Goal: Contribute content: Add original content to the website for others to see

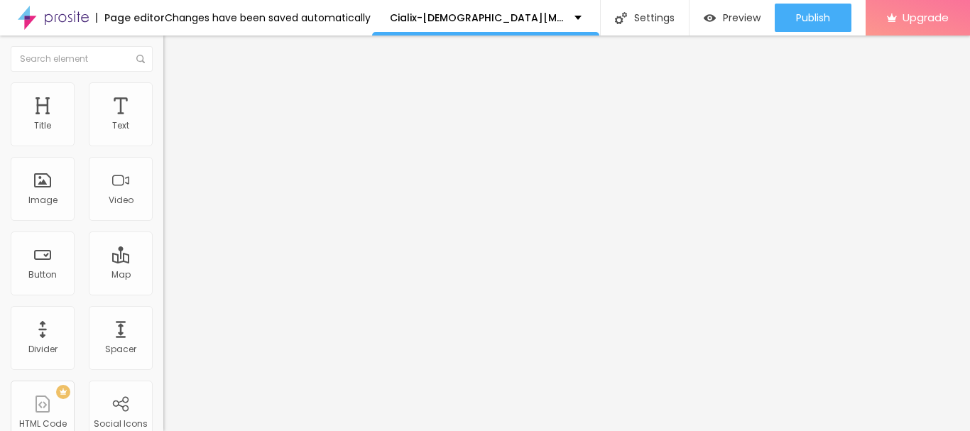
click at [163, 121] on div "Add image" at bounding box center [244, 116] width 163 height 10
click at [163, 122] on span "Add image" at bounding box center [192, 116] width 58 height 12
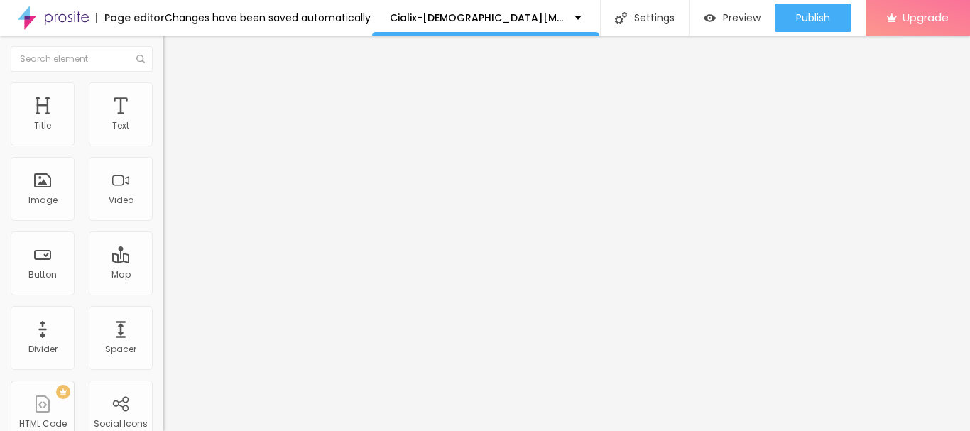
click at [174, 50] on img "button" at bounding box center [179, 51] width 11 height 11
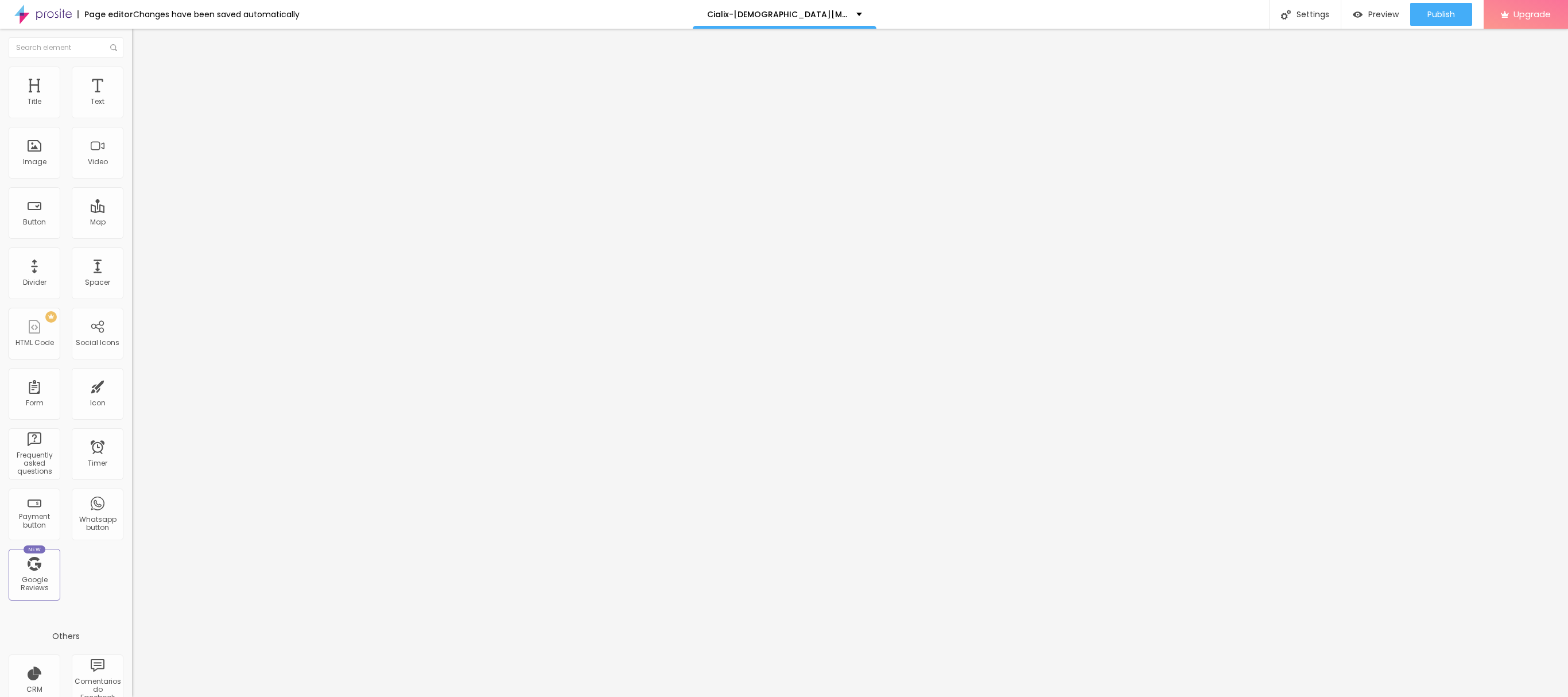
click at [132, 41] on button "Edit Image" at bounding box center [197, 41] width 132 height 27
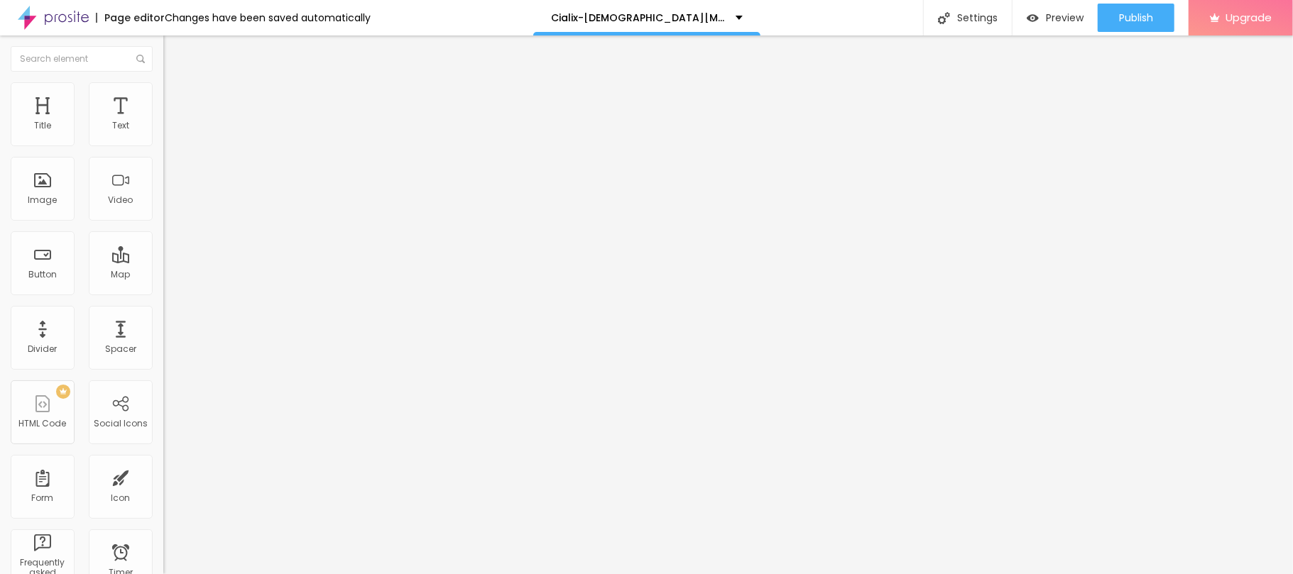
click at [176, 95] on span "Style" at bounding box center [186, 92] width 21 height 12
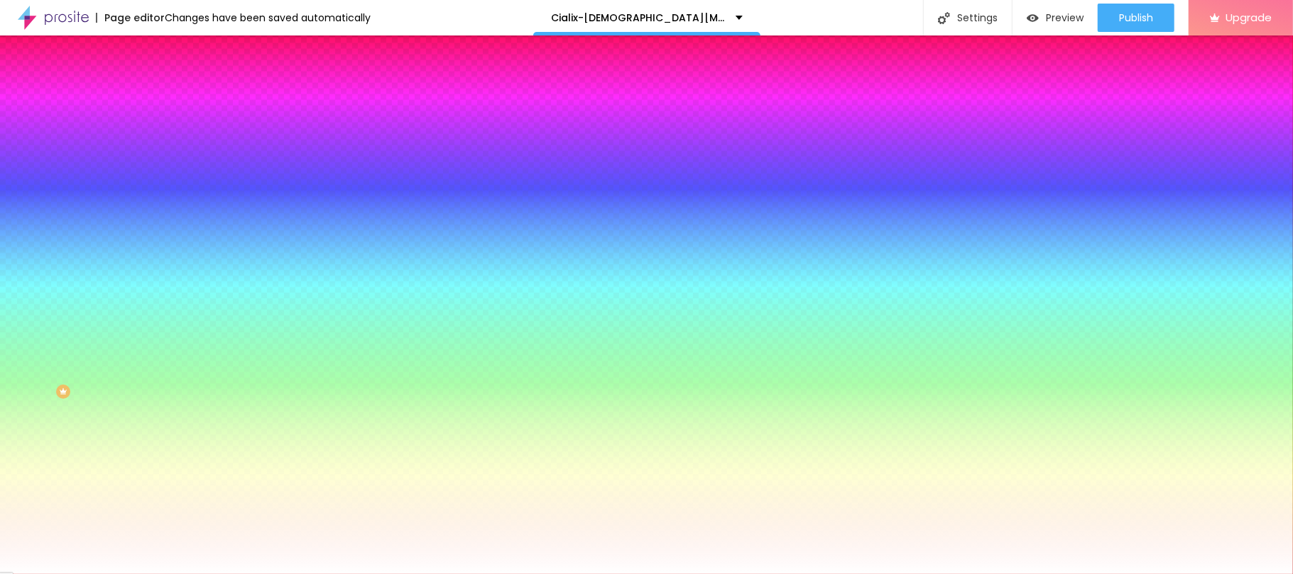
click at [163, 97] on li "Advanced" at bounding box center [244, 104] width 163 height 14
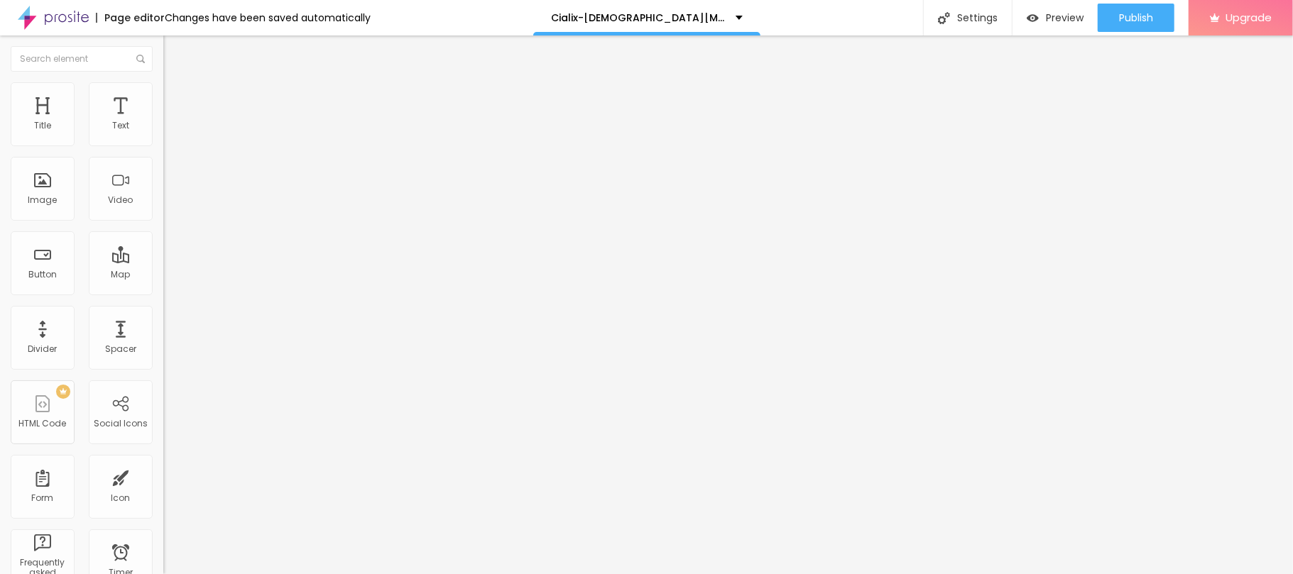
click at [163, 82] on li "Style" at bounding box center [244, 89] width 163 height 14
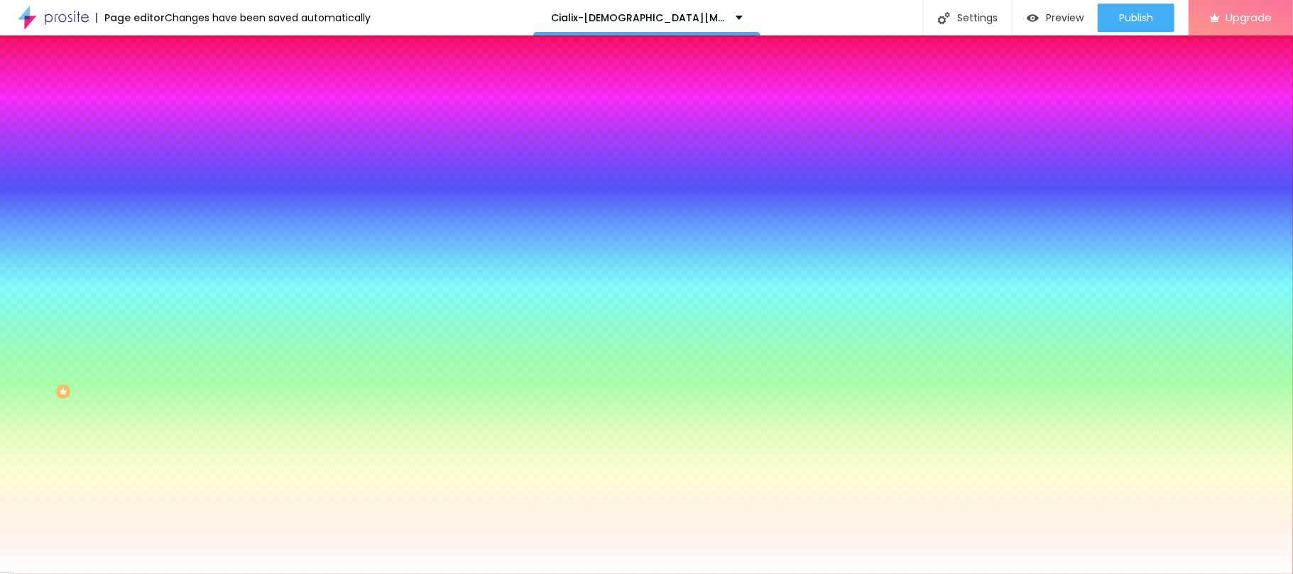
click at [163, 97] on img at bounding box center [169, 103] width 13 height 13
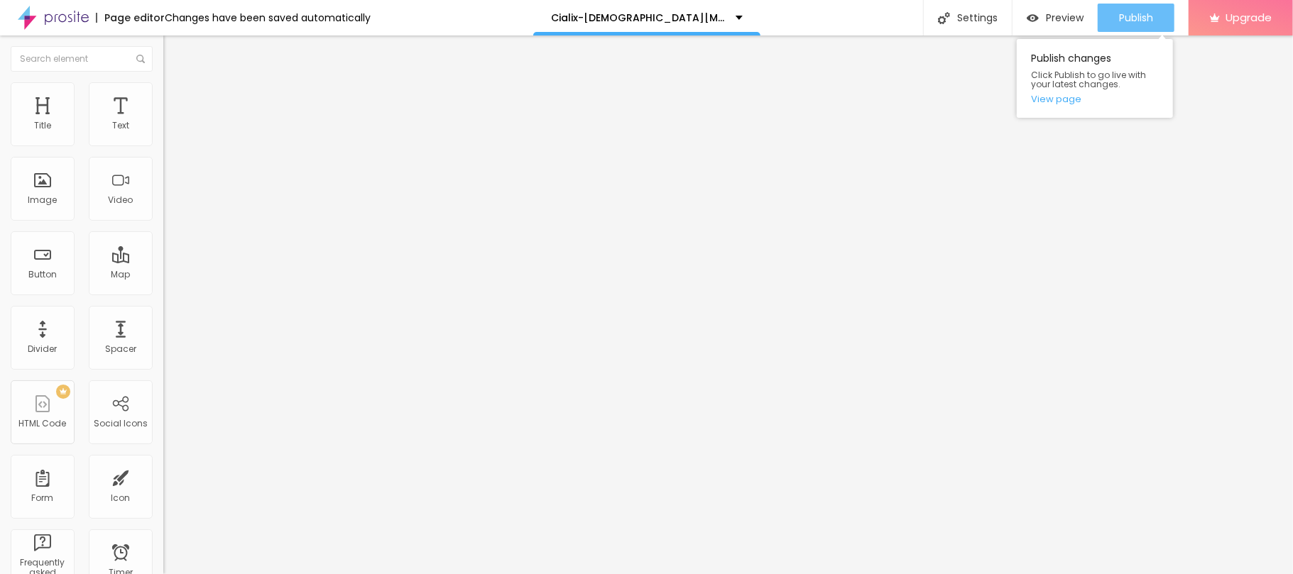
click at [969, 26] on div "Publish" at bounding box center [1136, 18] width 34 height 28
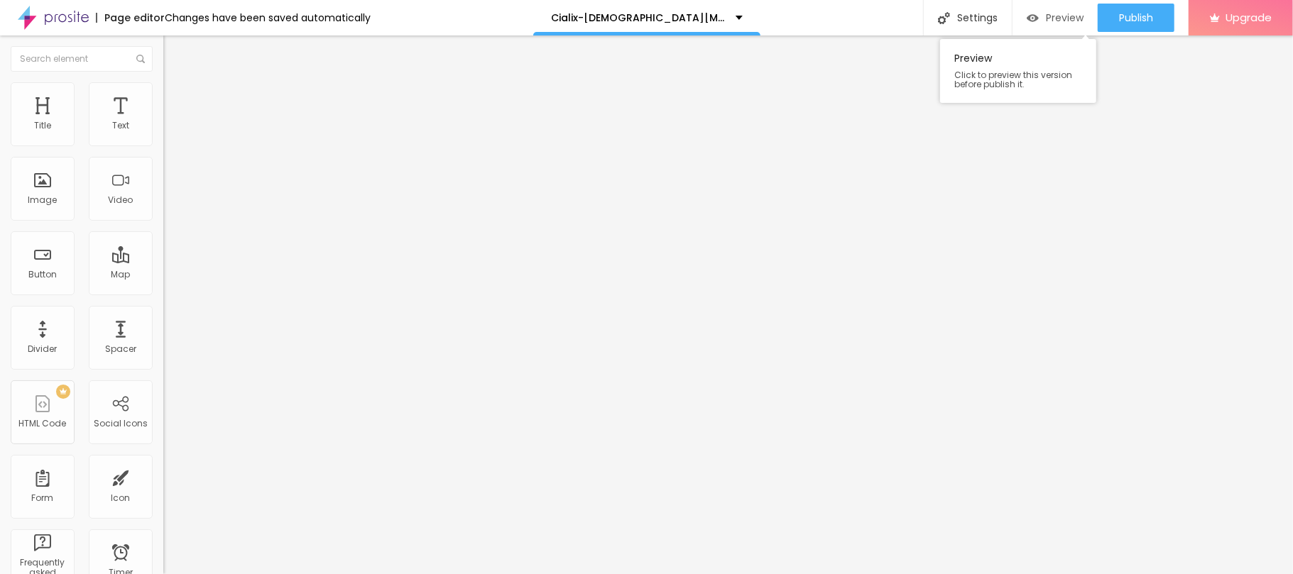
click at [969, 17] on span "Preview" at bounding box center [1065, 17] width 38 height 11
click at [174, 52] on img "button" at bounding box center [179, 51] width 11 height 11
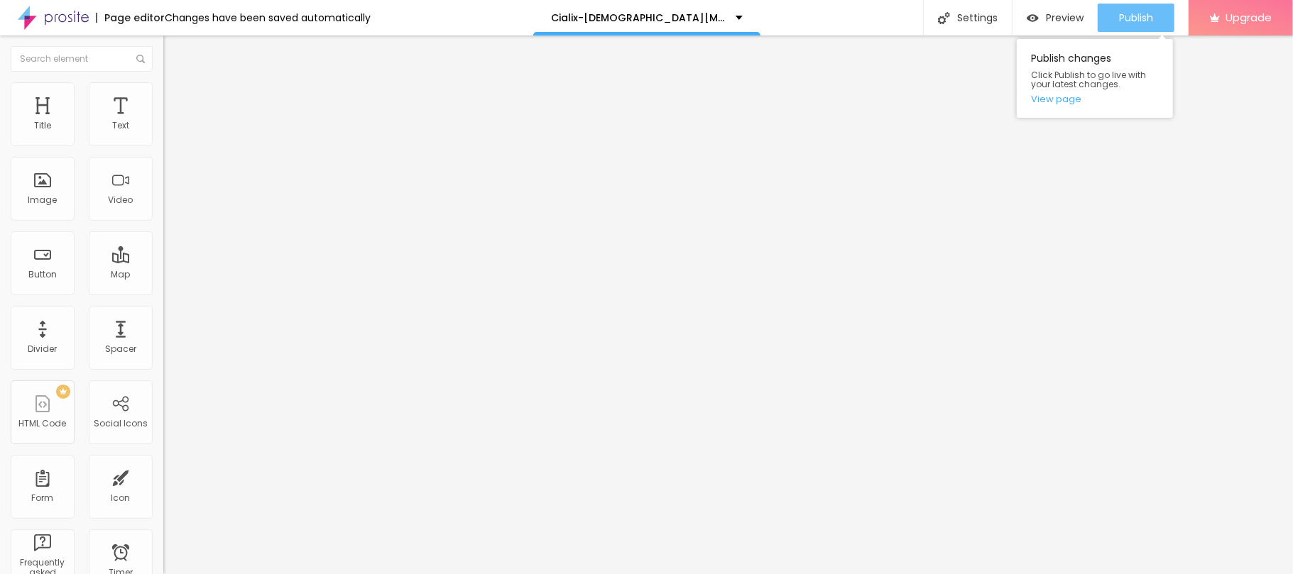
click at [969, 16] on span "Publish" at bounding box center [1136, 17] width 34 height 11
click at [969, 18] on span "Publish" at bounding box center [1136, 17] width 34 height 11
click at [969, 103] on link "View page" at bounding box center [1095, 98] width 128 height 9
click at [163, 44] on button "Edit Section" at bounding box center [244, 51] width 163 height 33
click at [163, 291] on input "https://" at bounding box center [248, 284] width 170 height 14
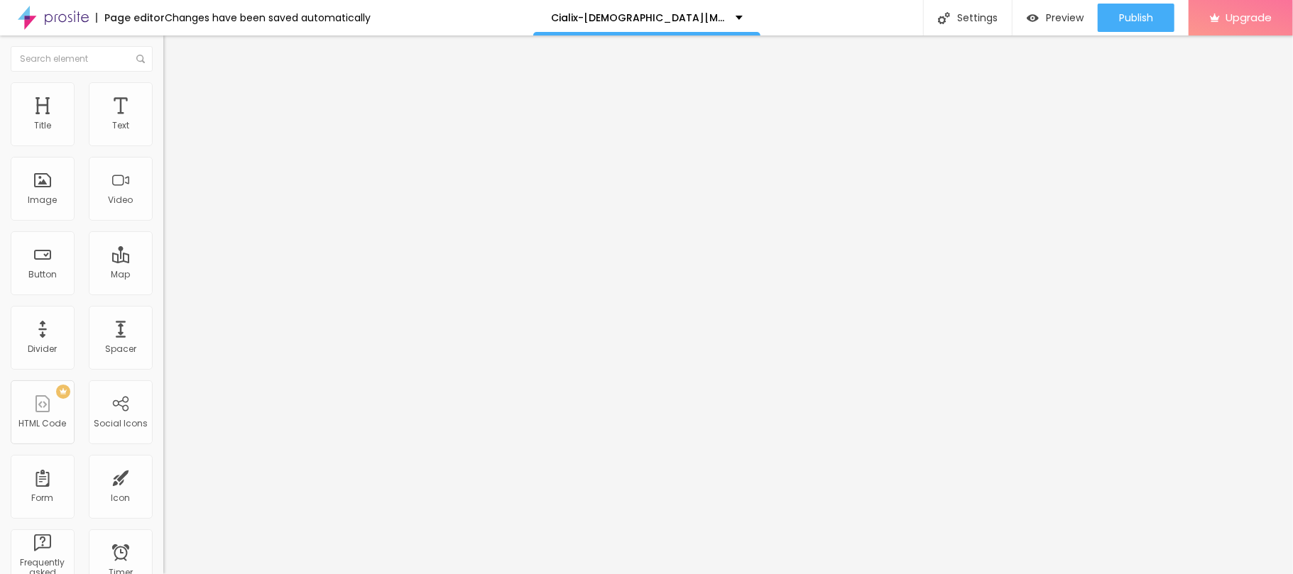
drag, startPoint x: 82, startPoint y: 378, endPoint x: 0, endPoint y: 389, distance: 83.0
click at [163, 324] on div "Change image Image description (Alt) Align Aspect Ratio Original Cinema 16:9 De…" at bounding box center [244, 218] width 163 height 214
click at [163, 291] on input "text" at bounding box center [248, 284] width 170 height 14
paste input "https://nutrazeon.com/cialixmaleenhancement"
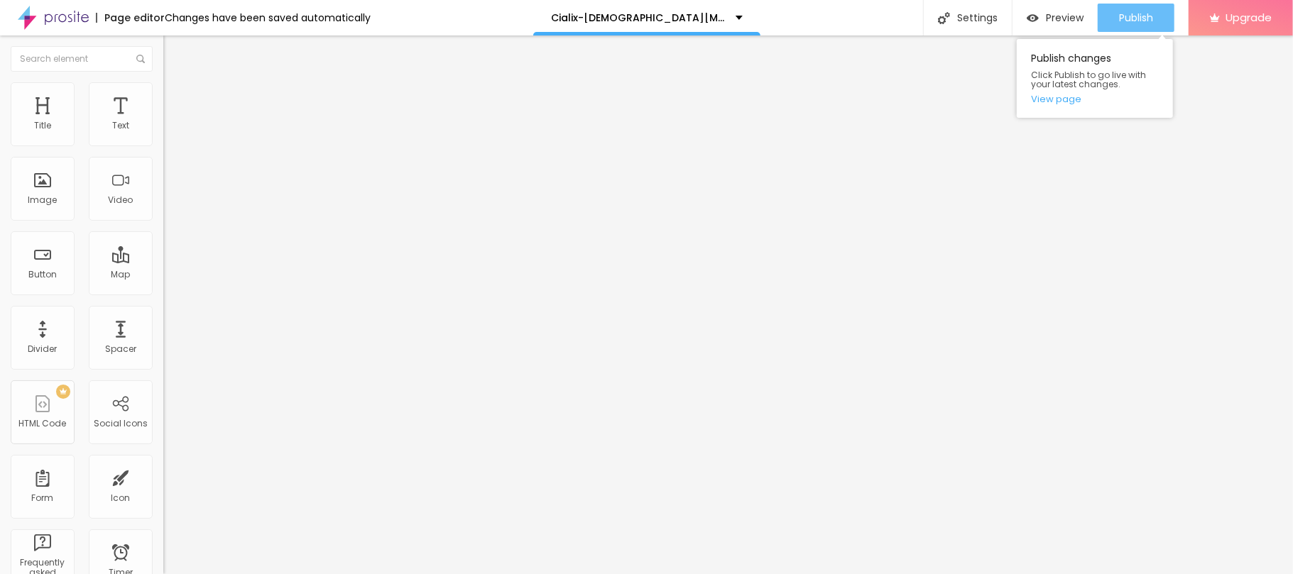
type input "https://nutrazeon.com/cialixmaleenhancement"
click at [969, 15] on span "Publish" at bounding box center [1136, 17] width 34 height 11
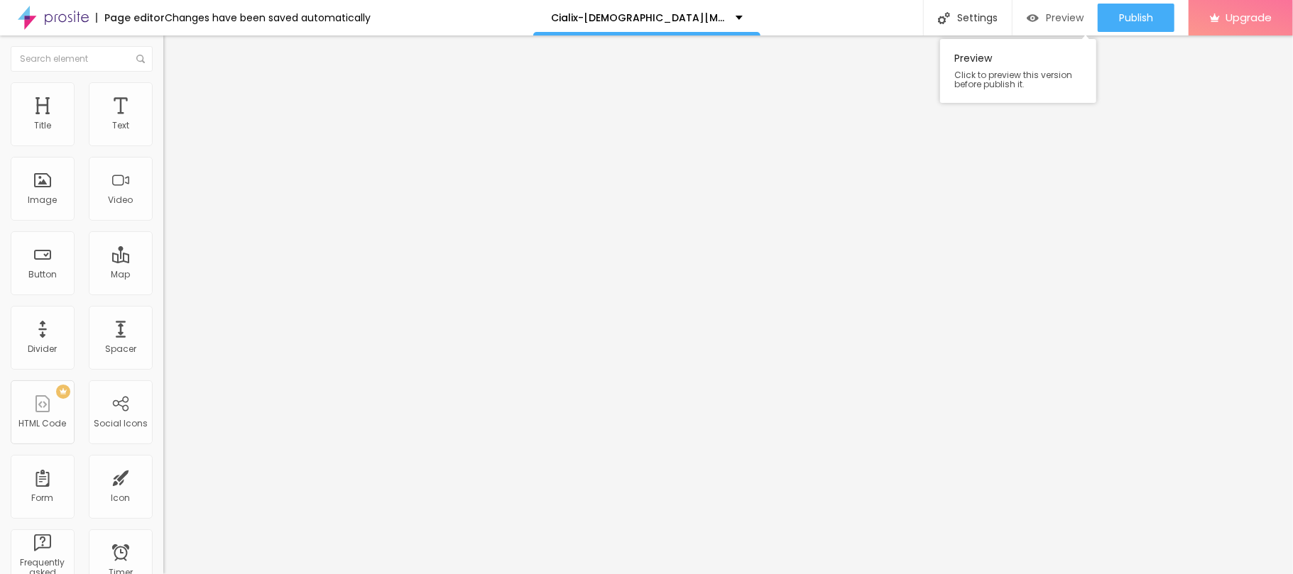
click at [969, 17] on span "Preview" at bounding box center [1065, 17] width 38 height 11
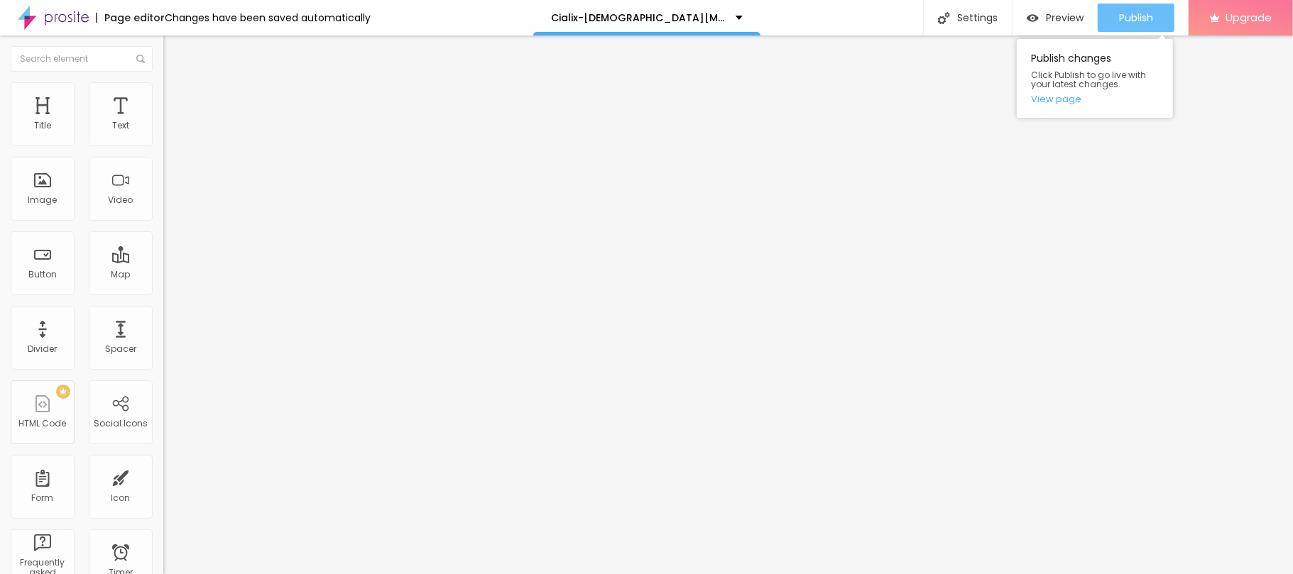
click at [969, 12] on span "Publish" at bounding box center [1136, 17] width 34 height 11
click at [969, 102] on link "View page" at bounding box center [1095, 98] width 128 height 9
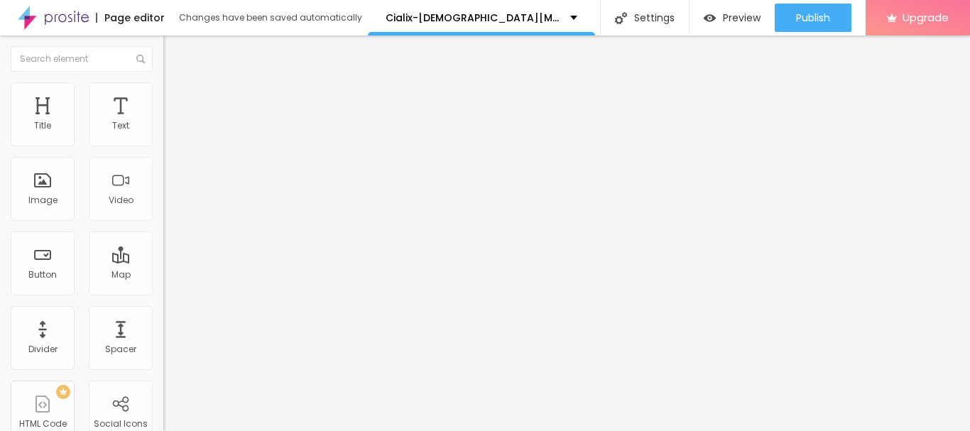
click at [174, 47] on img "button" at bounding box center [179, 51] width 11 height 11
click at [176, 100] on span "Advanced" at bounding box center [199, 106] width 46 height 12
click at [163, 82] on li "Content" at bounding box center [244, 75] width 163 height 14
drag, startPoint x: 57, startPoint y: 97, endPoint x: 66, endPoint y: 97, distance: 9.2
click at [163, 97] on ul "Content Style Advanced" at bounding box center [244, 89] width 163 height 43
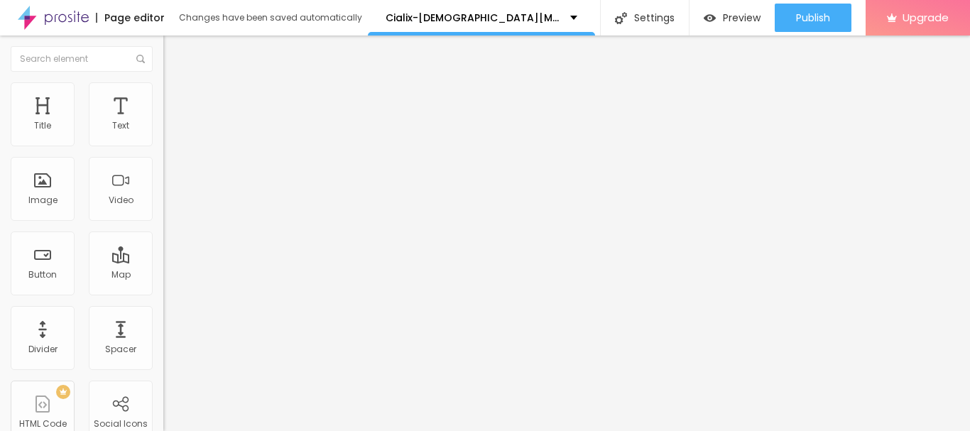
click at [163, 94] on li "Style" at bounding box center [244, 89] width 163 height 14
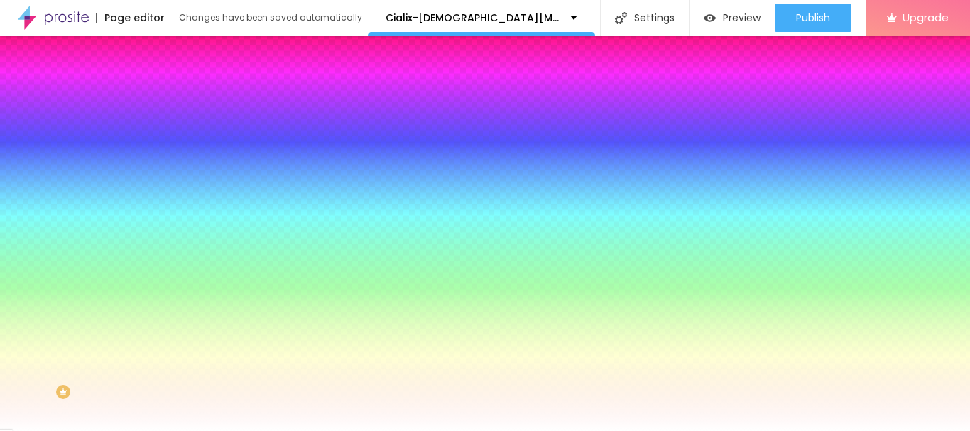
click at [163, 45] on button "Edit Coluna" at bounding box center [244, 51] width 163 height 33
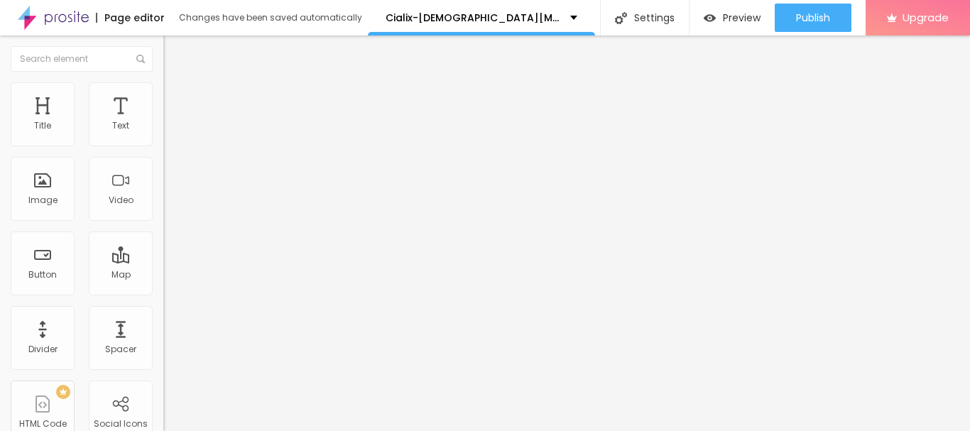
click at [163, 51] on button "Edit Coluna" at bounding box center [244, 51] width 163 height 33
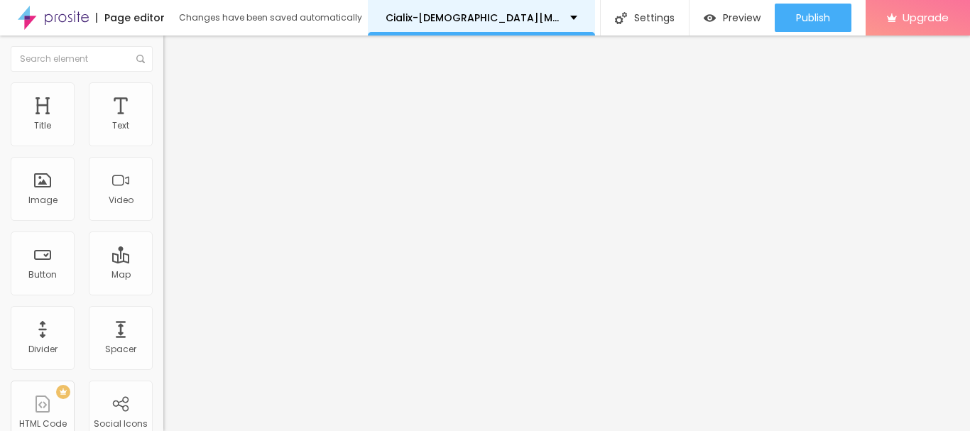
click at [545, 22] on div "Cialix-[DEMOGRAPHIC_DATA][MEDICAL_DATA]" at bounding box center [482, 18] width 192 height 10
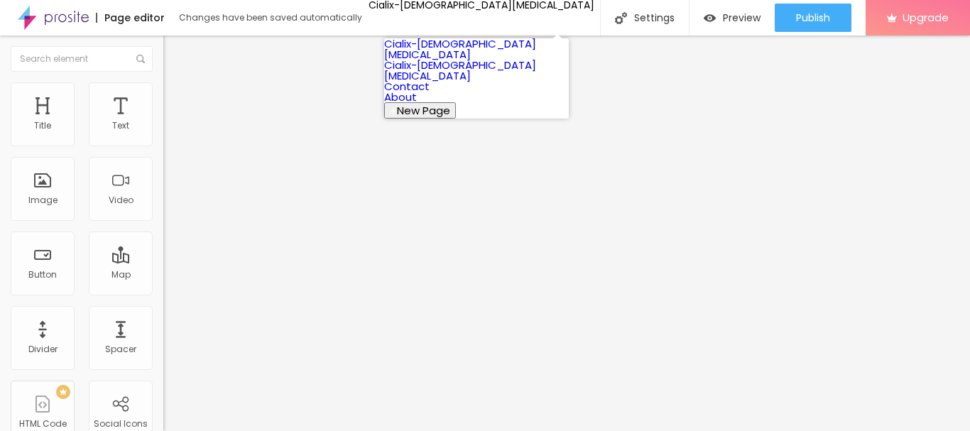
click at [491, 60] on link "Cialix-[DEMOGRAPHIC_DATA][MEDICAL_DATA]" at bounding box center [460, 49] width 152 height 26
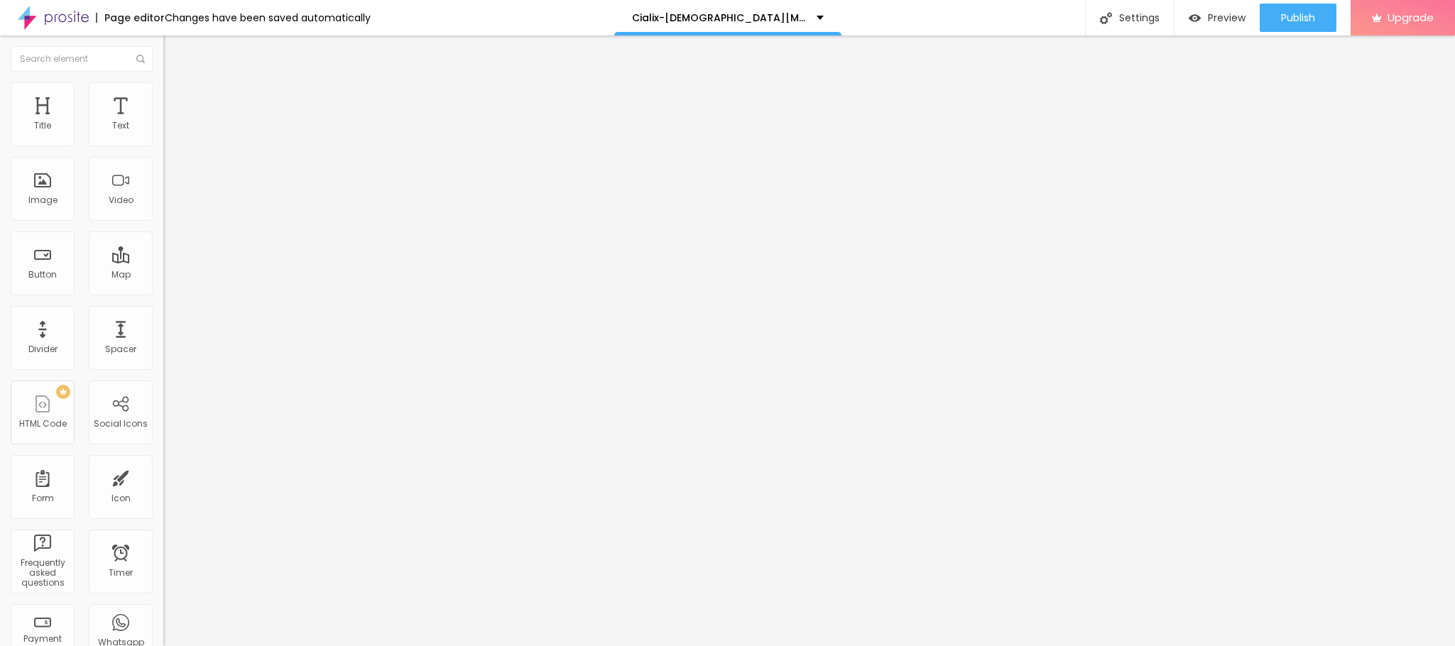
click at [163, 45] on button "Edit Coluna" at bounding box center [244, 51] width 163 height 33
click at [163, 43] on button "Edit Coluna" at bounding box center [244, 51] width 163 height 33
click at [163, 121] on div "Add image" at bounding box center [244, 116] width 163 height 10
click at [163, 122] on span "Add image" at bounding box center [192, 116] width 58 height 12
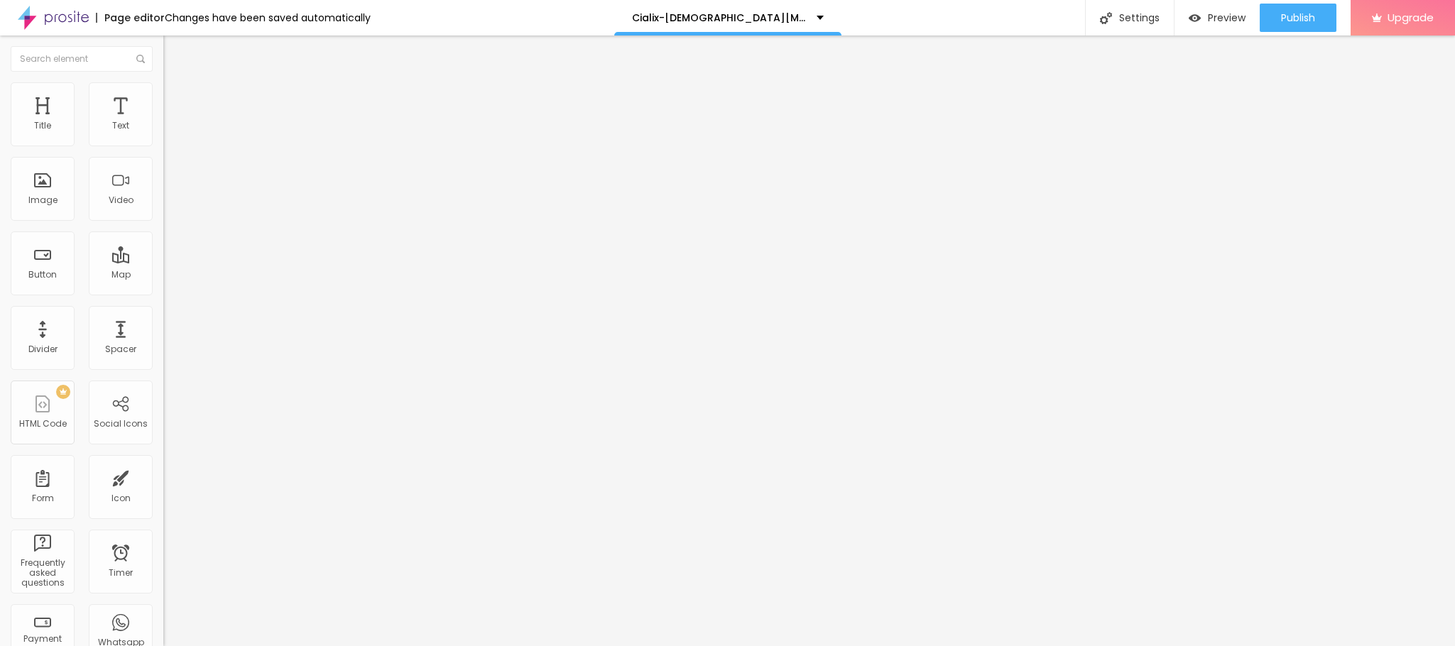
click at [174, 52] on img "button" at bounding box center [179, 51] width 11 height 11
click at [62, 221] on div "Image" at bounding box center [43, 189] width 64 height 64
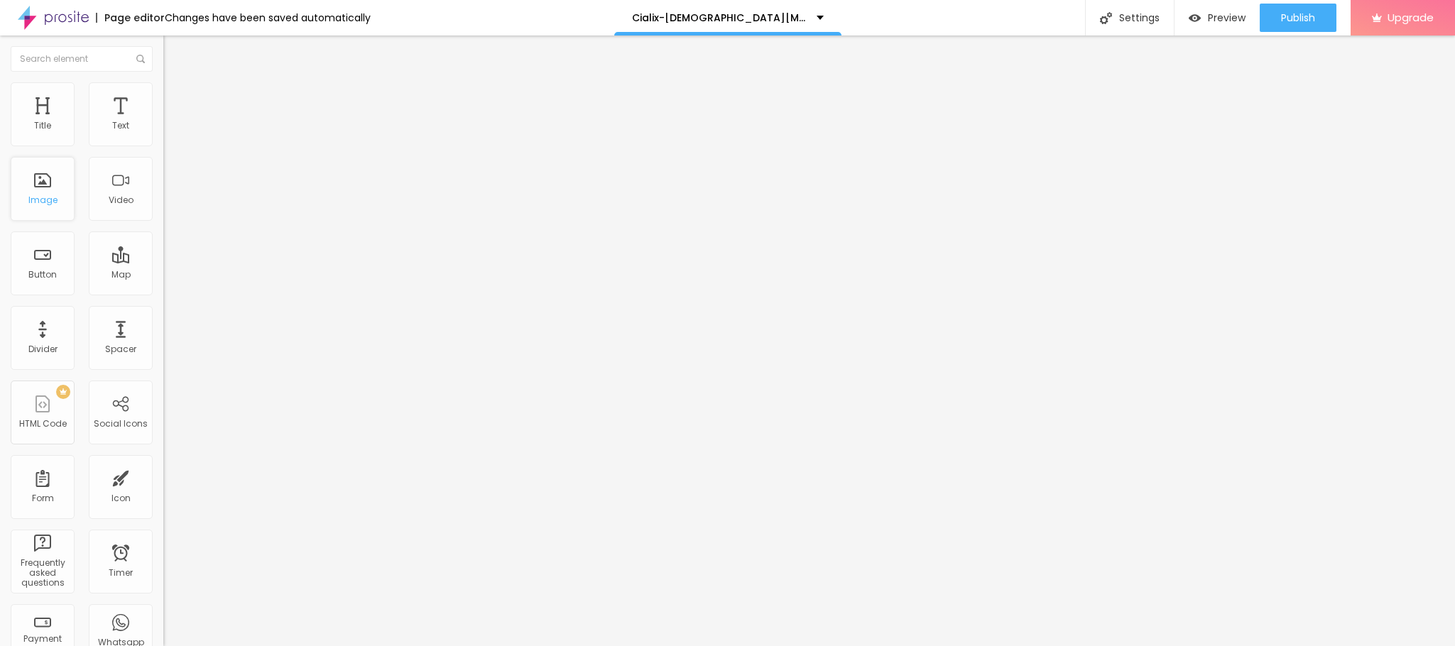
click at [45, 205] on div "Image" at bounding box center [42, 200] width 29 height 10
click at [163, 291] on input "https://" at bounding box center [248, 284] width 170 height 14
drag, startPoint x: 67, startPoint y: 381, endPoint x: 0, endPoint y: 403, distance: 70.1
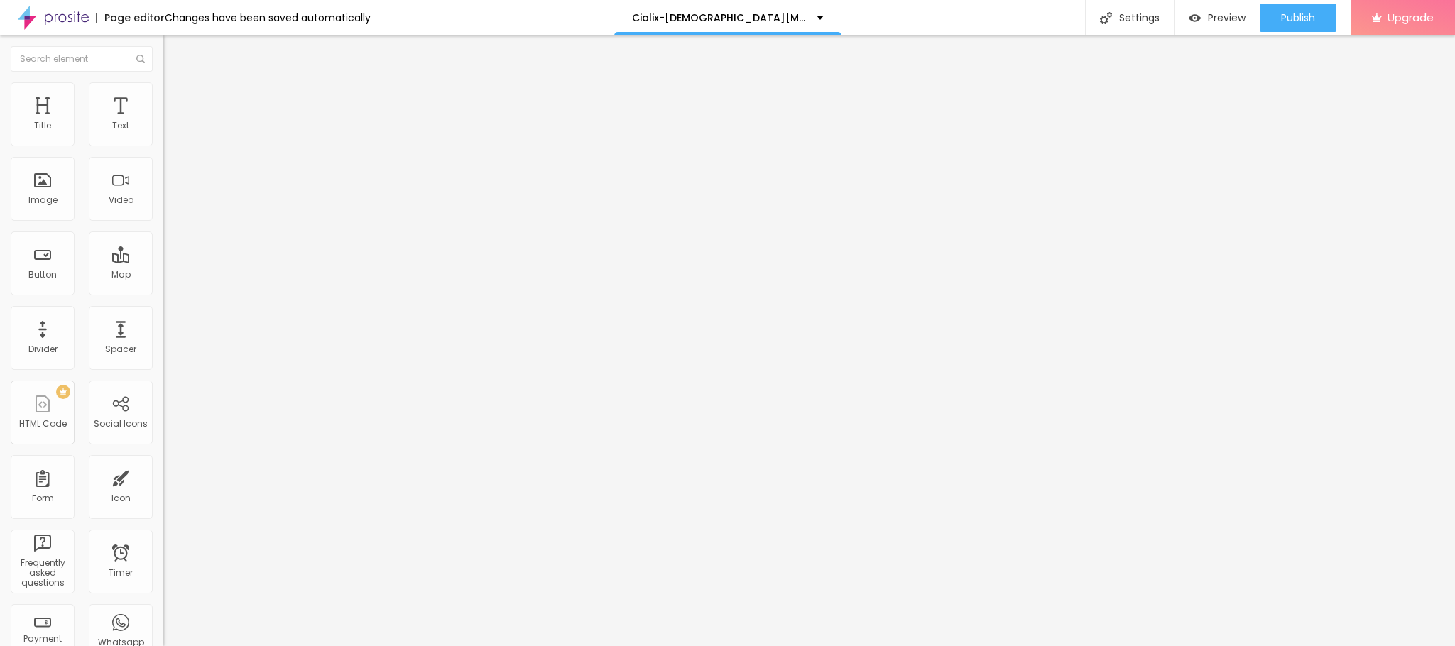
click at [163, 324] on div "Change image Image description (Alt) Align Aspect Ratio Original Cinema 16:9 De…" at bounding box center [244, 218] width 163 height 214
click at [163, 291] on input "text" at bounding box center [248, 284] width 170 height 14
paste input "https://nutrazeon.com/cialixmaleenhancement"
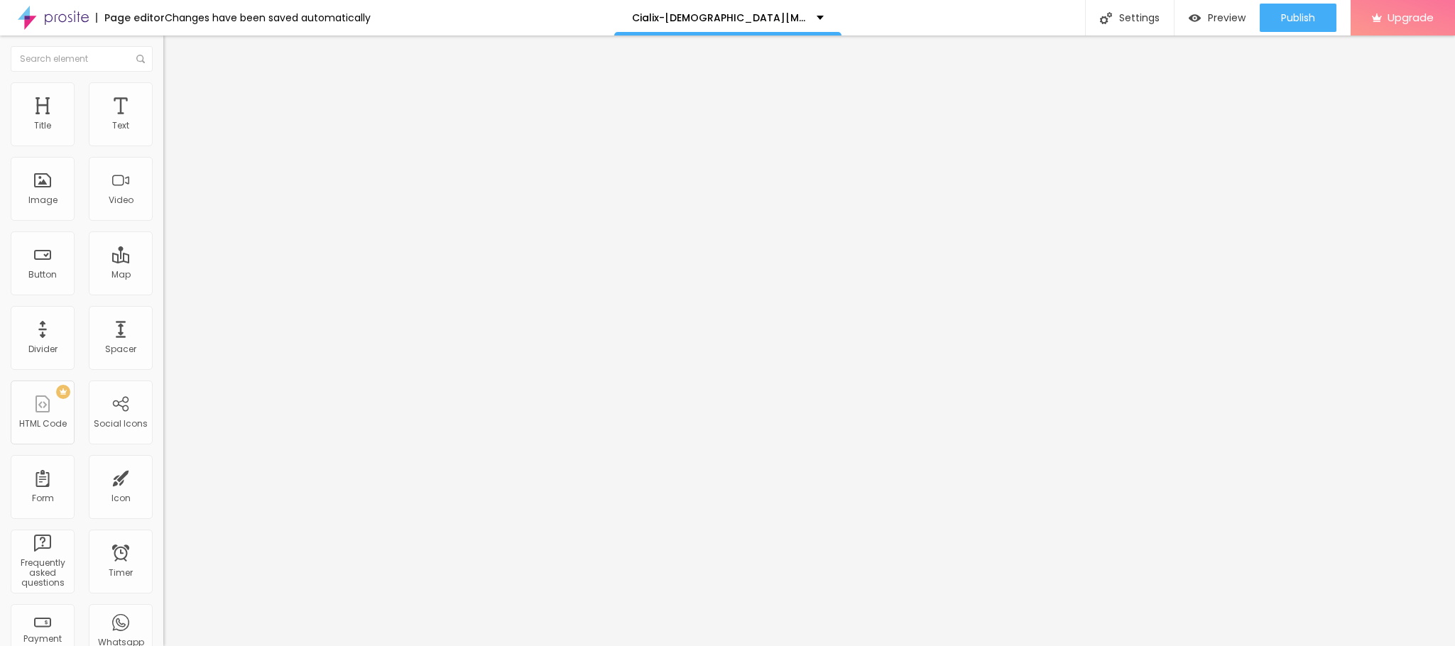
type input "https://nutrazeon.com/cialixmaleenhancement"
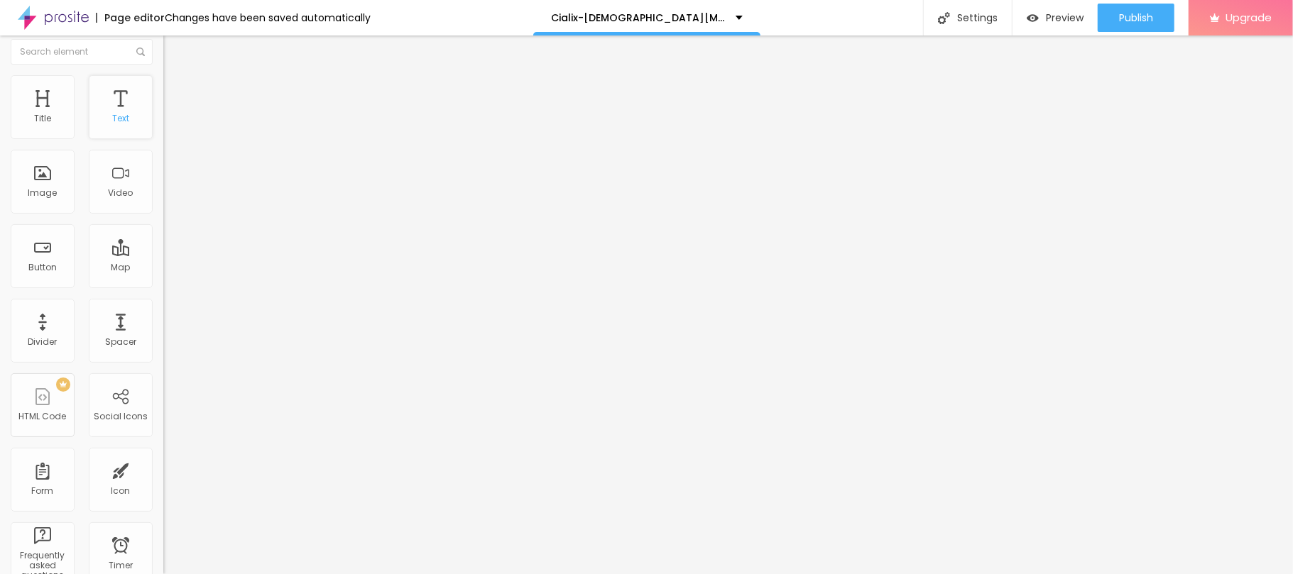
scroll to position [0, 0]
click at [49, 142] on div "Title" at bounding box center [43, 114] width 64 height 64
